Goal: Task Accomplishment & Management: Use online tool/utility

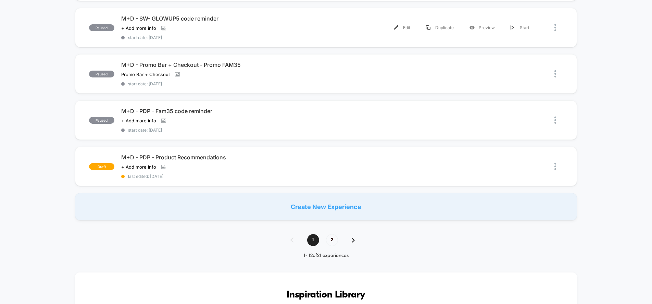
scroll to position [429, 0]
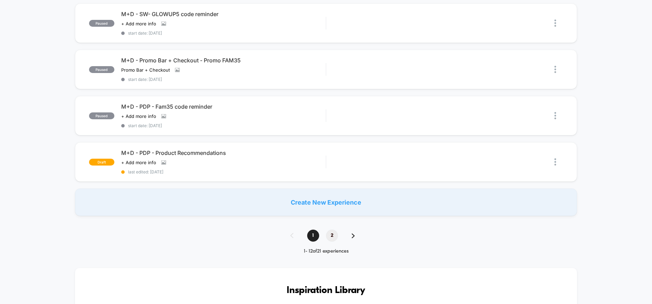
click at [333, 233] on span "2" at bounding box center [332, 235] width 12 height 12
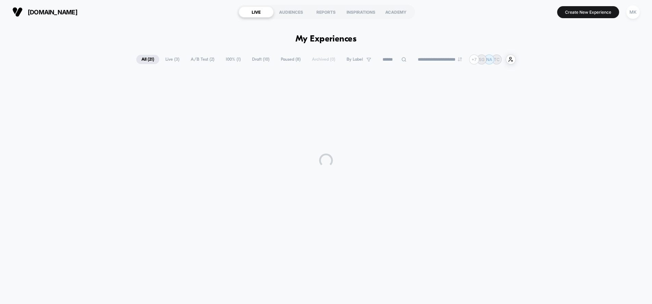
scroll to position [0, 0]
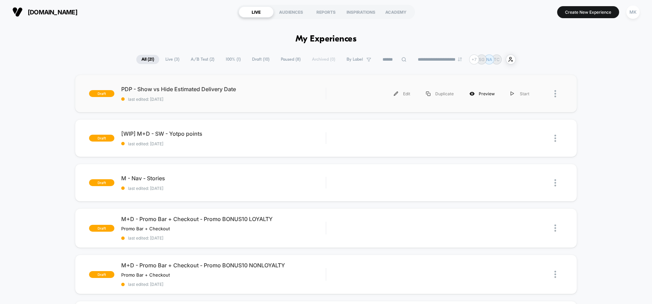
click at [483, 96] on div "Preview" at bounding box center [481, 93] width 41 height 15
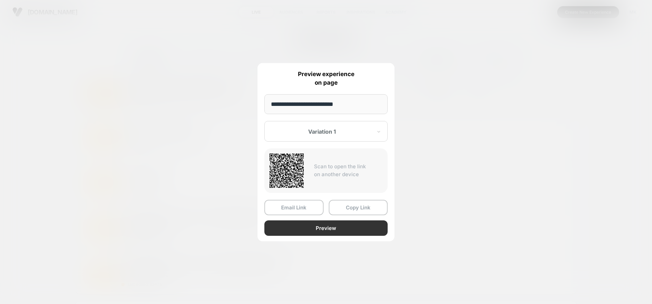
click at [314, 228] on button "Preview" at bounding box center [325, 227] width 123 height 15
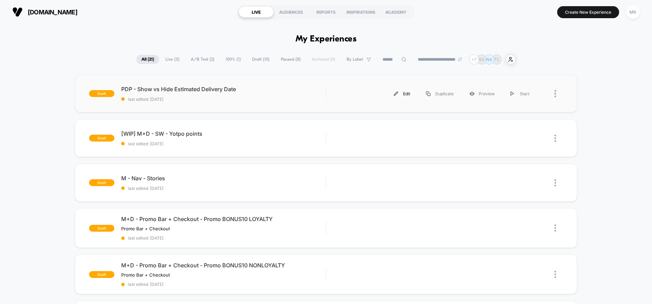
click at [402, 94] on div "Edit" at bounding box center [402, 93] width 32 height 15
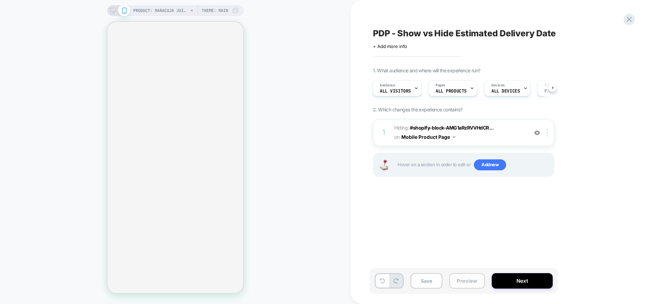
scroll to position [0, 241]
click at [461, 281] on button "Preview" at bounding box center [467, 280] width 36 height 15
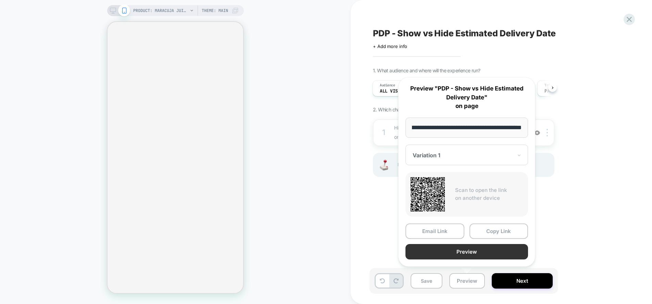
scroll to position [0, 0]
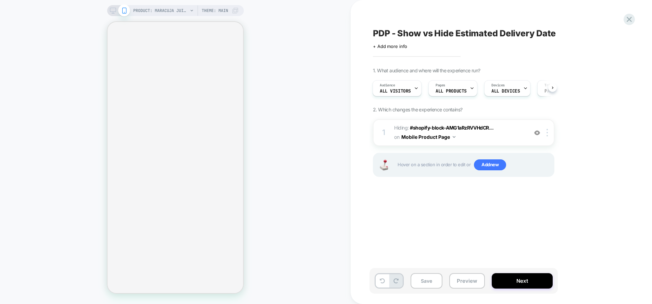
scroll to position [0, 120]
click at [458, 283] on button "Preview" at bounding box center [467, 280] width 36 height 15
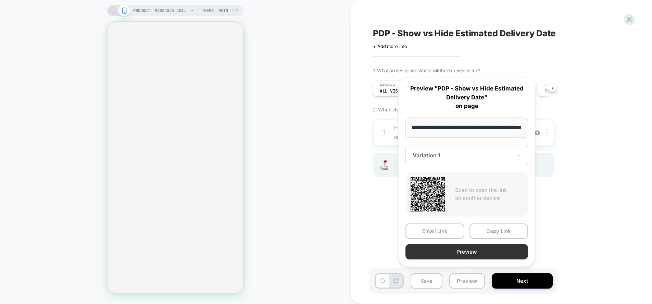
scroll to position [0, 0]
click at [461, 250] on button "Preview" at bounding box center [466, 251] width 123 height 15
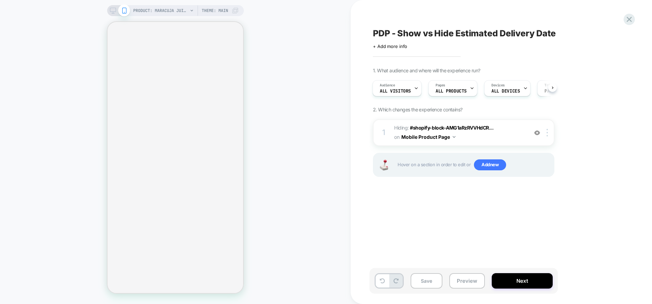
scroll to position [0, 241]
click at [306, 13] on div "PRODUCT: maracuja juicy multi-stick beautiseal PRODUCT: maracuja juicy multi-st…" at bounding box center [175, 152] width 350 height 290
click at [111, 12] on icon at bounding box center [113, 11] width 6 height 6
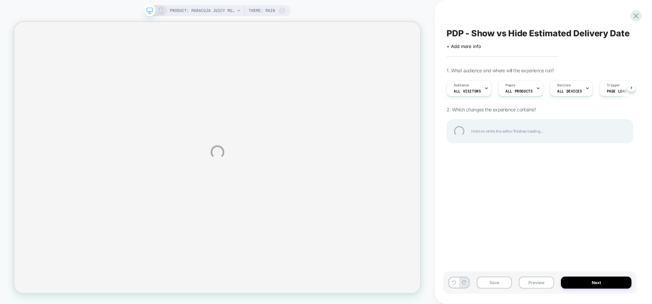
scroll to position [0, 495]
click at [161, 11] on div "PRODUCT: maracuja juicy multi-stick beautiseal PRODUCT: maracuja juicy multi-st…" at bounding box center [326, 152] width 652 height 304
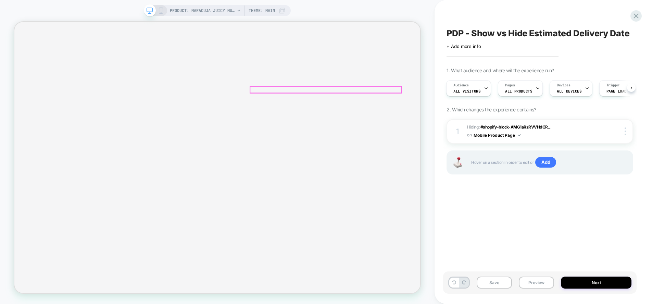
scroll to position [0, 989]
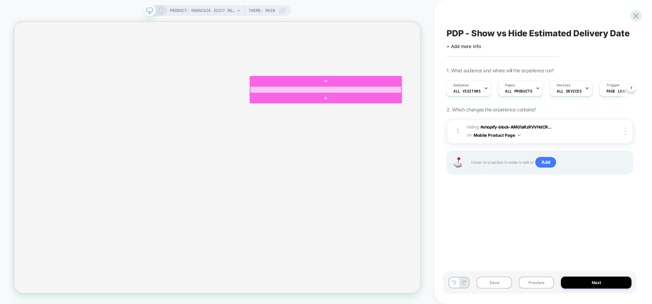
click at [369, 111] on div at bounding box center [430, 112] width 202 height 9
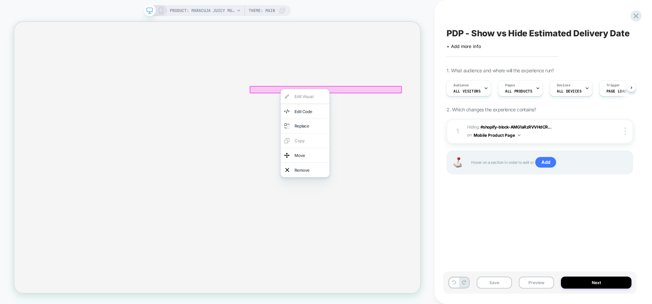
scroll to position [0, 495]
click at [274, 12] on span "Theme: MAIN" at bounding box center [261, 10] width 26 height 11
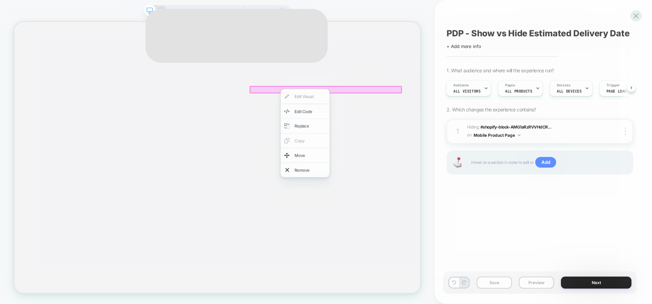
scroll to position [0, 989]
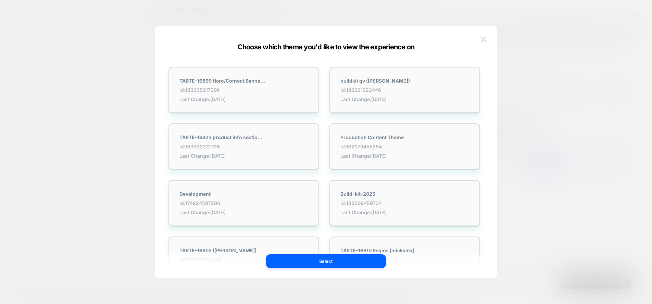
click at [481, 38] on img at bounding box center [483, 39] width 6 height 6
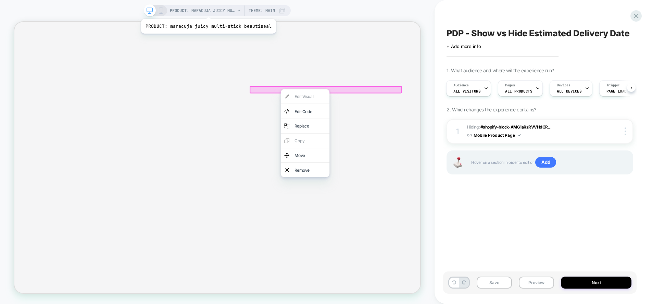
click at [207, 10] on span "PRODUCT: maracuja juicy multi-stick beautiseal" at bounding box center [202, 10] width 65 height 11
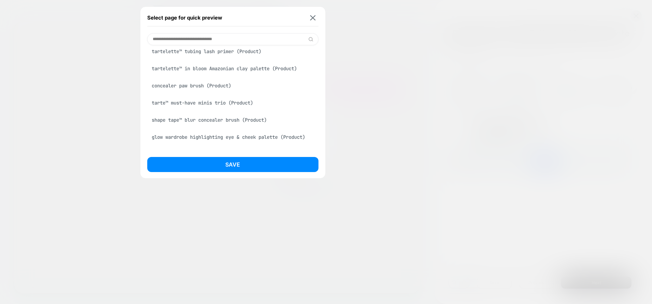
click at [209, 106] on div "tarte™ must-have minis trio (Product)" at bounding box center [232, 102] width 171 height 13
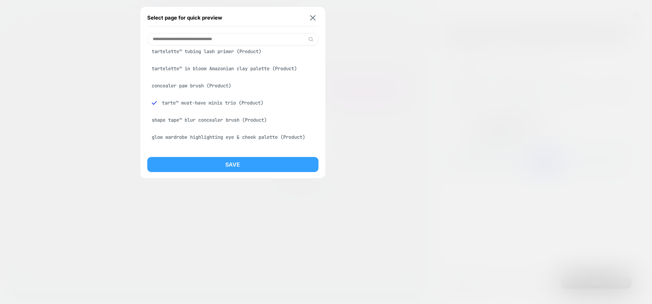
click at [218, 169] on button "Save" at bounding box center [232, 164] width 171 height 15
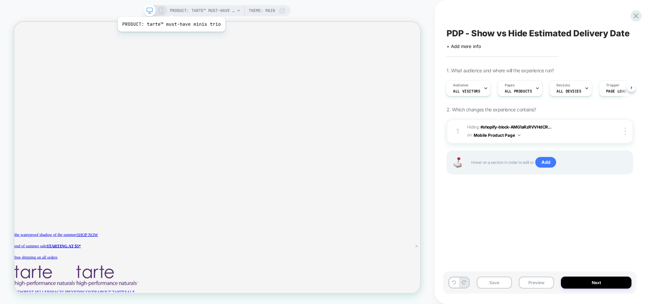
scroll to position [0, 989]
click at [198, 12] on span "PRODUCT: tarte™ must-have minis trio" at bounding box center [202, 10] width 65 height 11
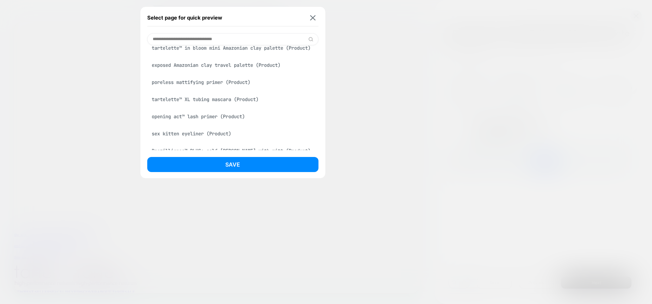
click at [268, 40] on input at bounding box center [232, 39] width 171 height 12
paste input "**********"
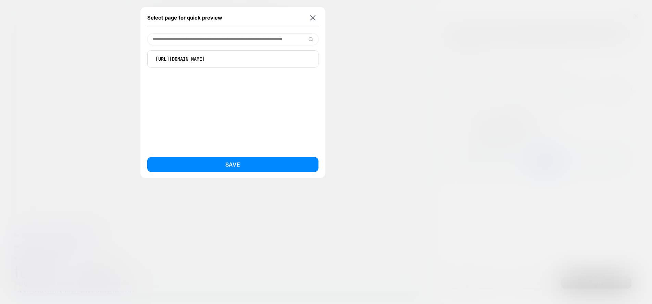
scroll to position [0, 0]
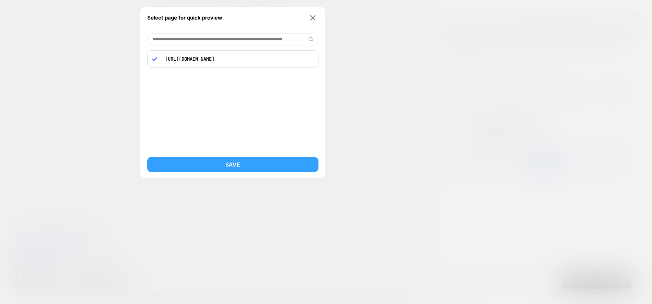
type input "**********"
click at [254, 165] on button "Save" at bounding box center [232, 164] width 171 height 15
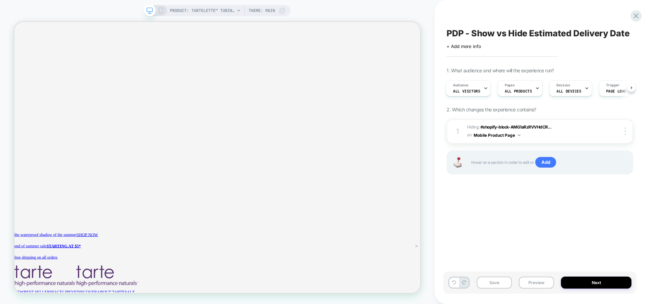
scroll to position [0, 1]
click at [220, 11] on span "PRODUCT: tartelette™ tubing mascara + fake awake duo" at bounding box center [202, 10] width 65 height 11
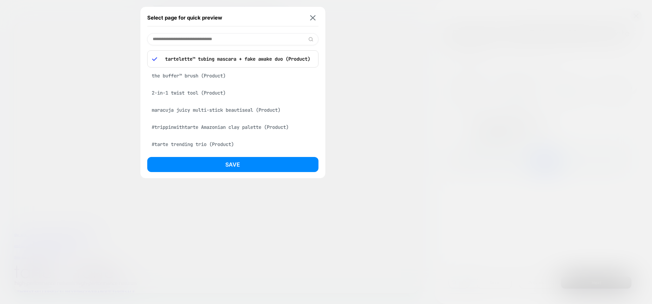
click at [244, 61] on p "tartelette™ tubing mascara + fake awake duo (Product)" at bounding box center [238, 59] width 152 height 6
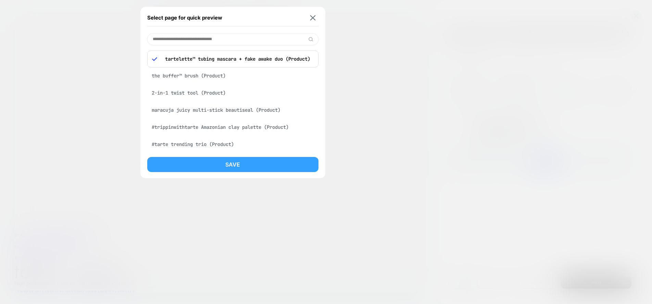
click at [232, 167] on button "Save" at bounding box center [232, 164] width 171 height 15
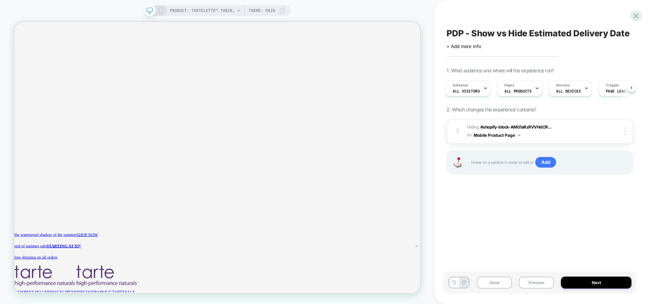
click at [302, 14] on div "PRODUCT: tartelette™ tubing mascara + fake awake duo PRODUCT: tartelette™ tubin…" at bounding box center [217, 152] width 434 height 290
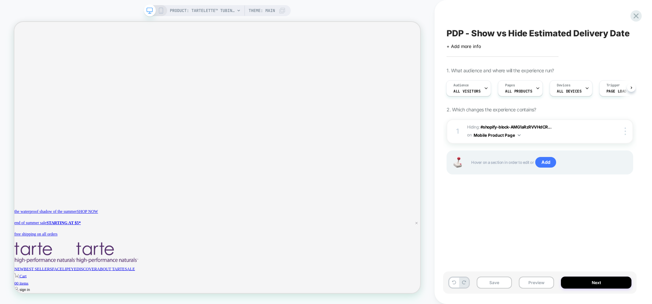
scroll to position [0, 495]
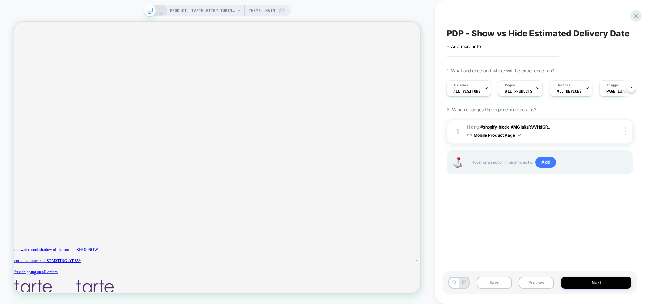
scroll to position [0, 989]
click at [529, 92] on div "Pages ALL PRODUCTS" at bounding box center [518, 87] width 41 height 15
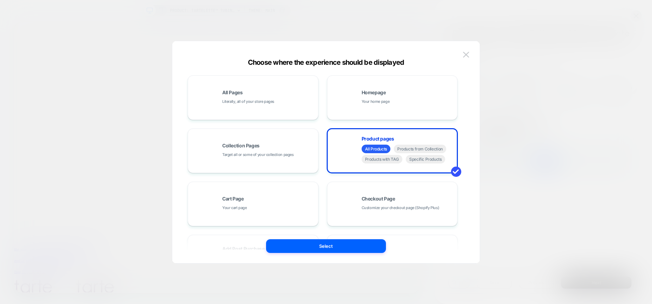
click at [541, 208] on div at bounding box center [326, 152] width 652 height 304
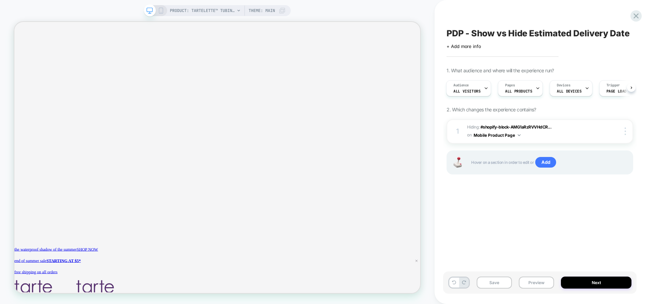
click at [276, 8] on div "PRODUCT: tartelette™ tubing mascara + fake awake duo Theme: MAIN" at bounding box center [228, 10] width 116 height 11
click at [284, 12] on icon at bounding box center [282, 11] width 6 height 6
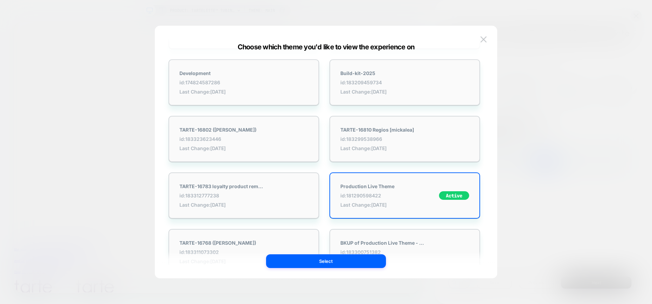
scroll to position [0, 0]
drag, startPoint x: 488, startPoint y: 40, endPoint x: 483, endPoint y: 38, distance: 5.5
click at [483, 38] on div "Choose which theme you'd like to view the experience on TARTE-16899 Hero/Conten…" at bounding box center [326, 155] width 342 height 245
click at [483, 38] on img at bounding box center [483, 39] width 6 height 6
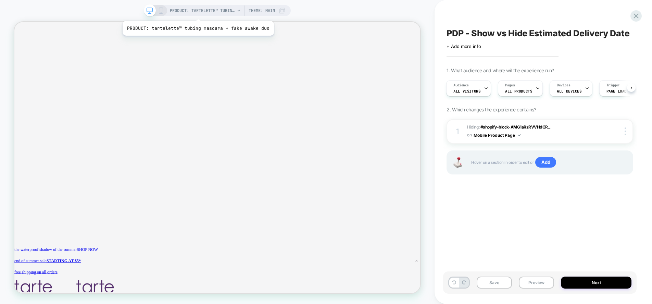
scroll to position [0, 495]
click at [264, 10] on span "Theme: MAIN" at bounding box center [261, 10] width 26 height 11
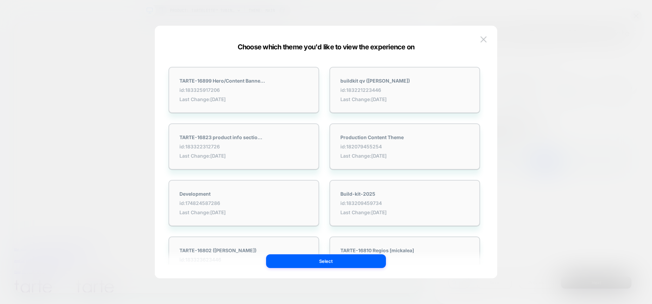
scroll to position [0, 989]
click at [488, 41] on button at bounding box center [483, 39] width 10 height 10
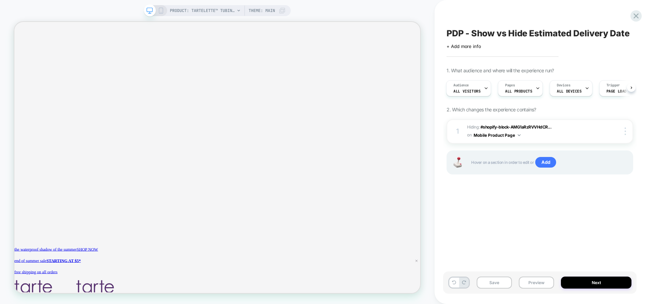
scroll to position [0, 0]
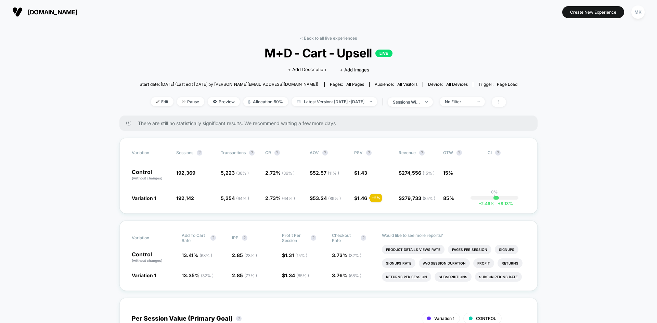
scroll to position [103, 0]
